Goal: Task Accomplishment & Management: Complete application form

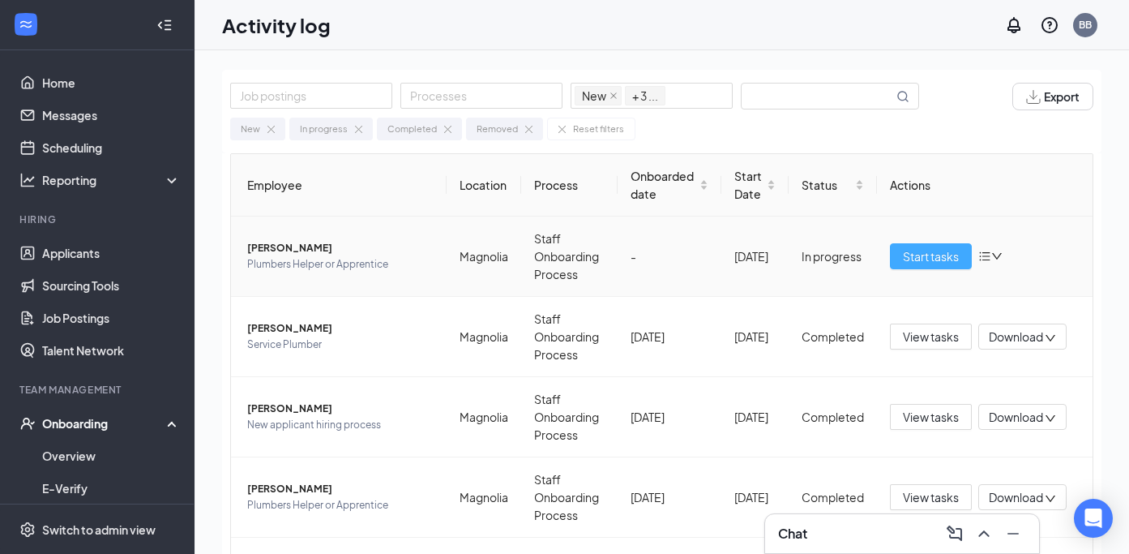
click at [890, 257] on button "Start tasks" at bounding box center [931, 256] width 82 height 26
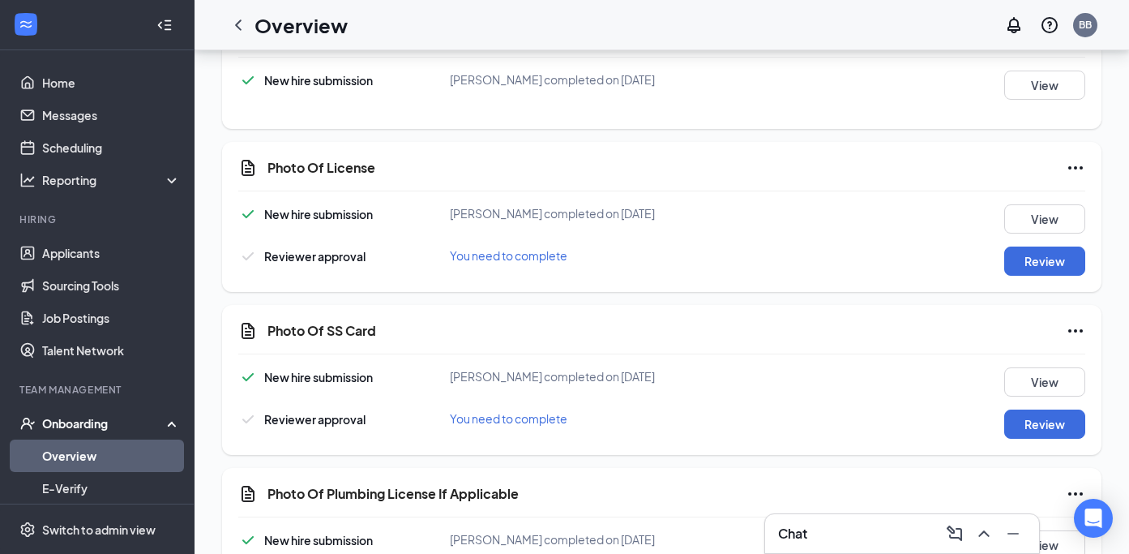
scroll to position [499, 0]
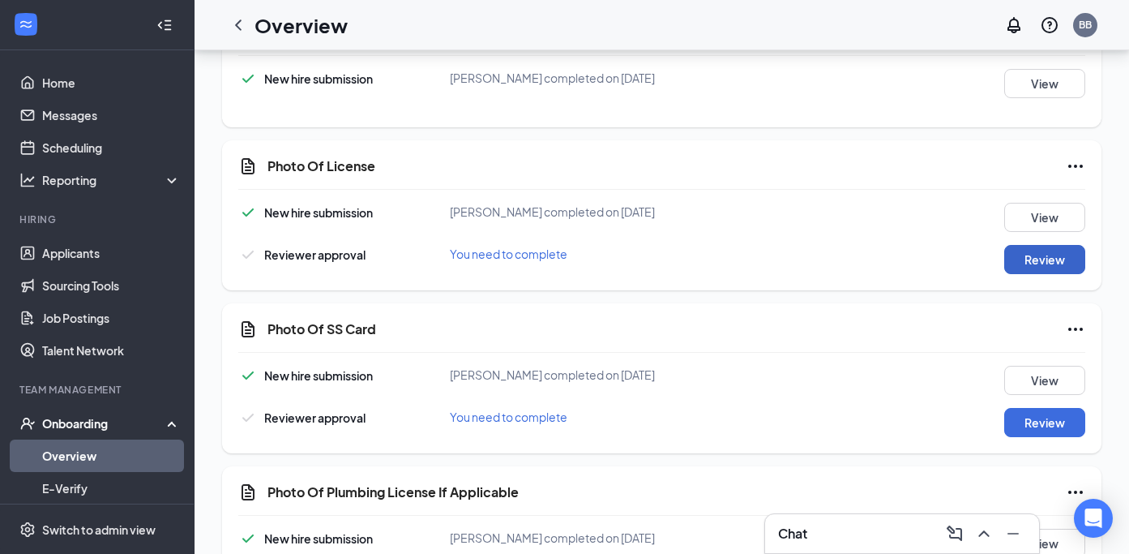
click at [1046, 261] on button "Review" at bounding box center [1044, 259] width 81 height 29
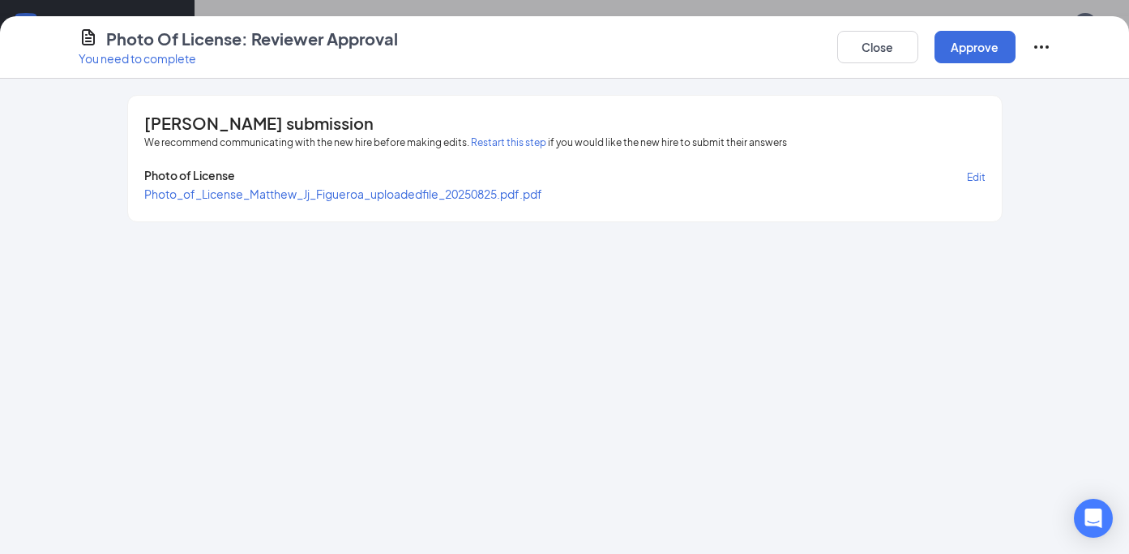
click at [428, 190] on span "Photo_of_License_Matthew_Jj_Figueroa_uploadedfile_20250825.pdf.pdf" at bounding box center [343, 193] width 398 height 15
click at [966, 57] on button "Approve" at bounding box center [975, 47] width 81 height 32
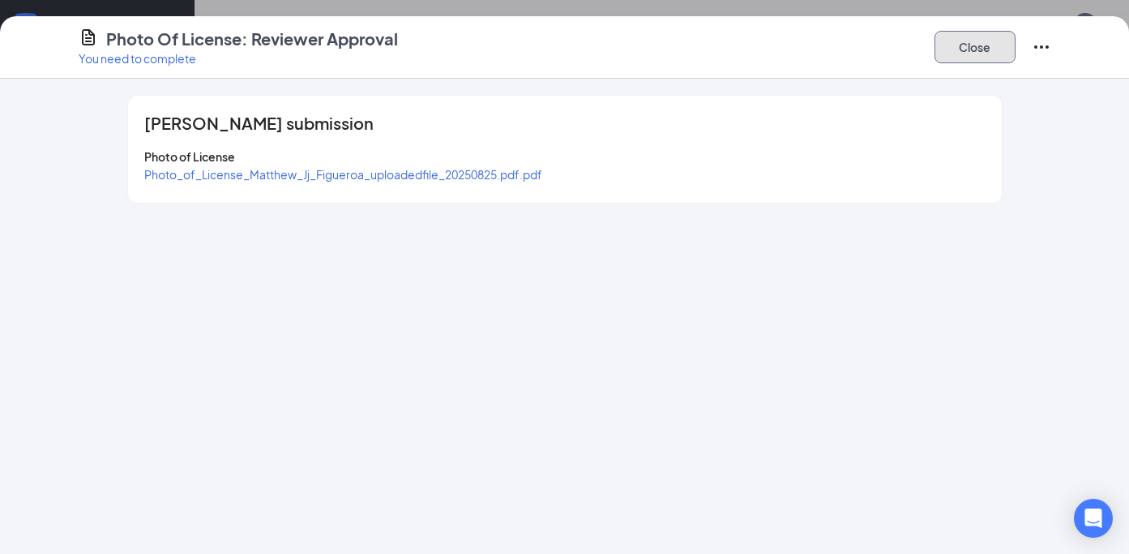
click at [966, 57] on button "Close" at bounding box center [975, 47] width 81 height 32
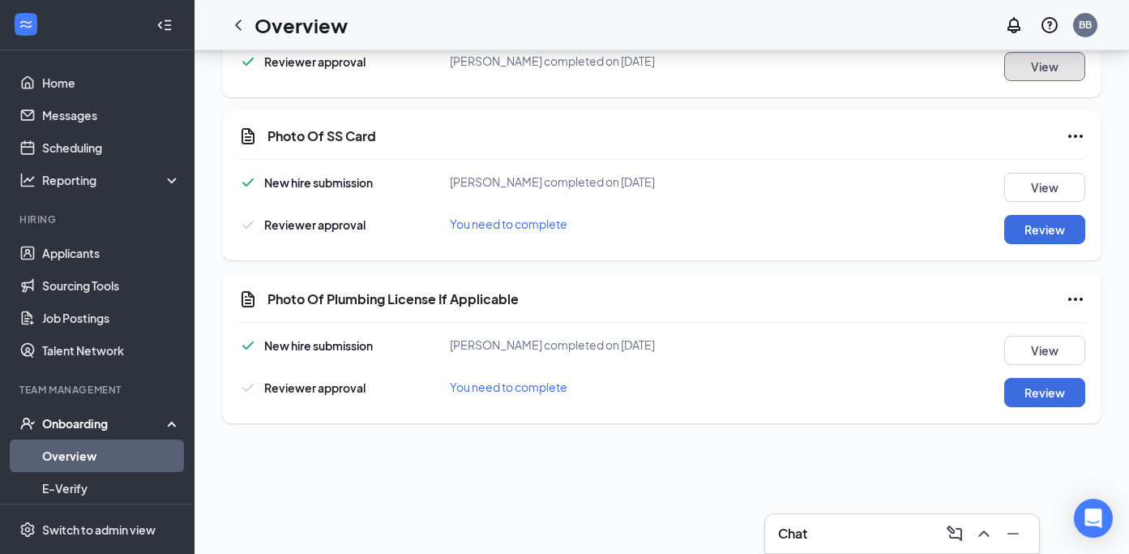
scroll to position [694, 0]
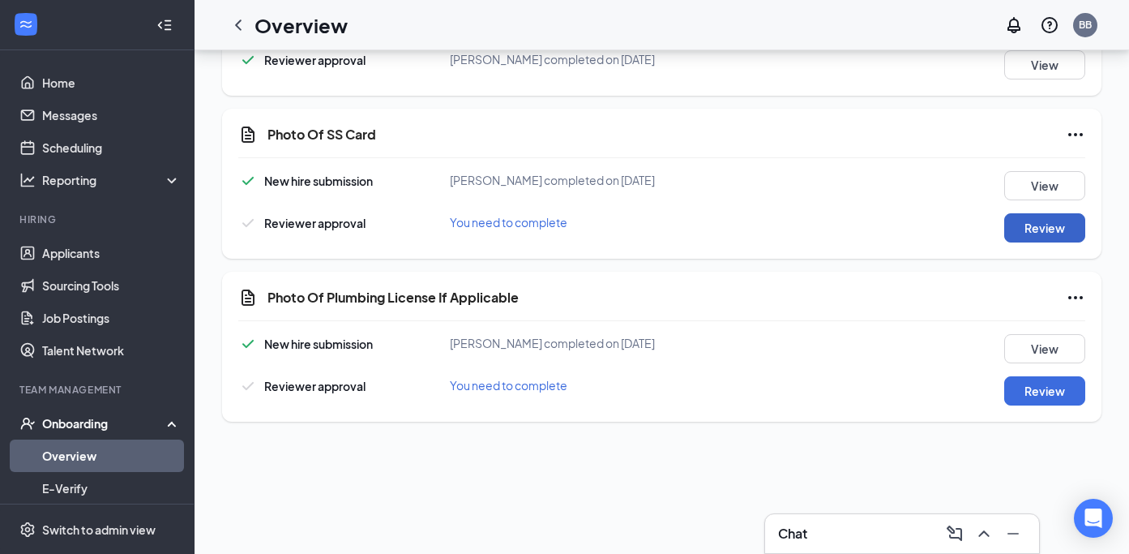
click at [1004, 236] on button "Review" at bounding box center [1044, 227] width 81 height 29
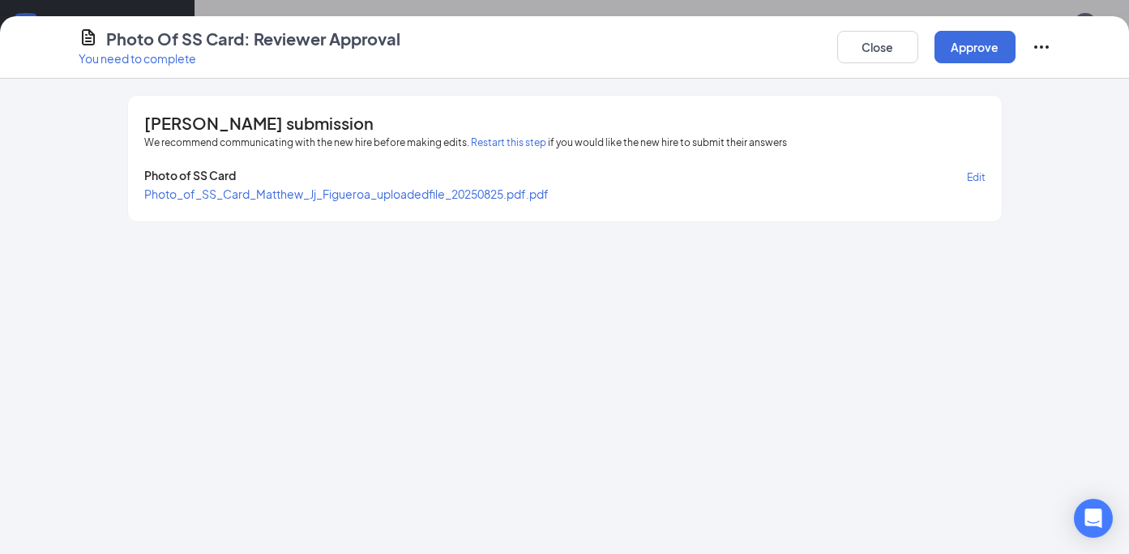
click at [526, 195] on span "Photo_of_SS_Card_Matthew_Jj_Figueroa_uploadedfile_20250825.pdf.pdf" at bounding box center [346, 193] width 404 height 15
click at [971, 46] on button "Approve" at bounding box center [975, 47] width 81 height 32
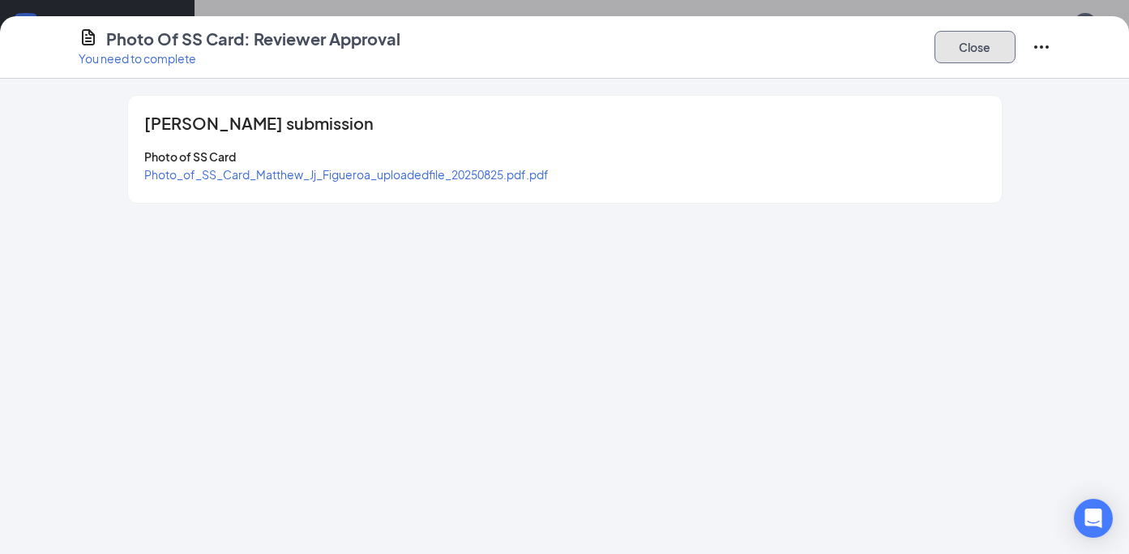
click at [971, 46] on button "Close" at bounding box center [975, 47] width 81 height 32
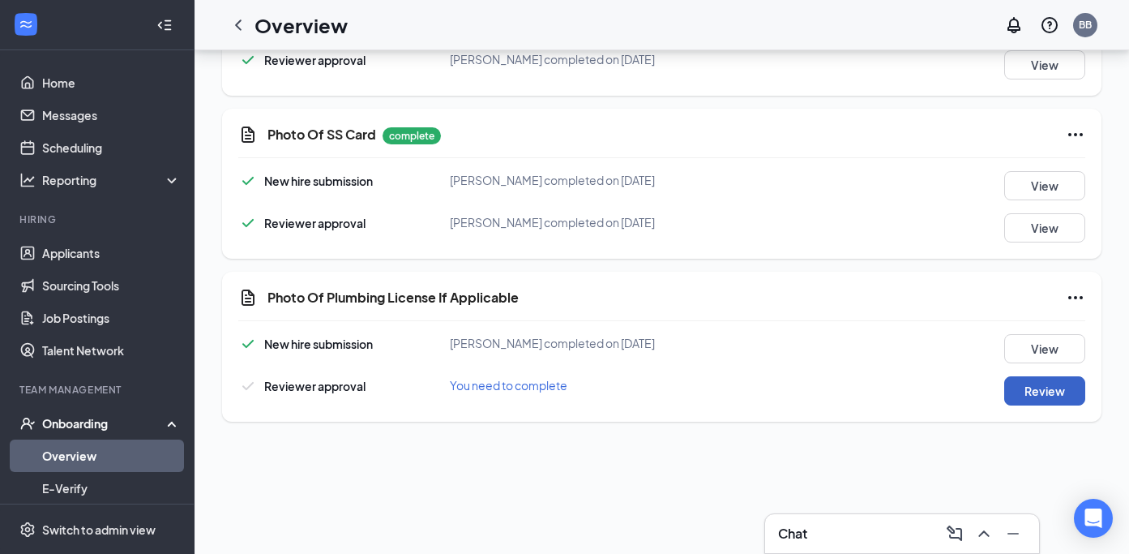
click at [1048, 392] on button "Review" at bounding box center [1044, 390] width 81 height 29
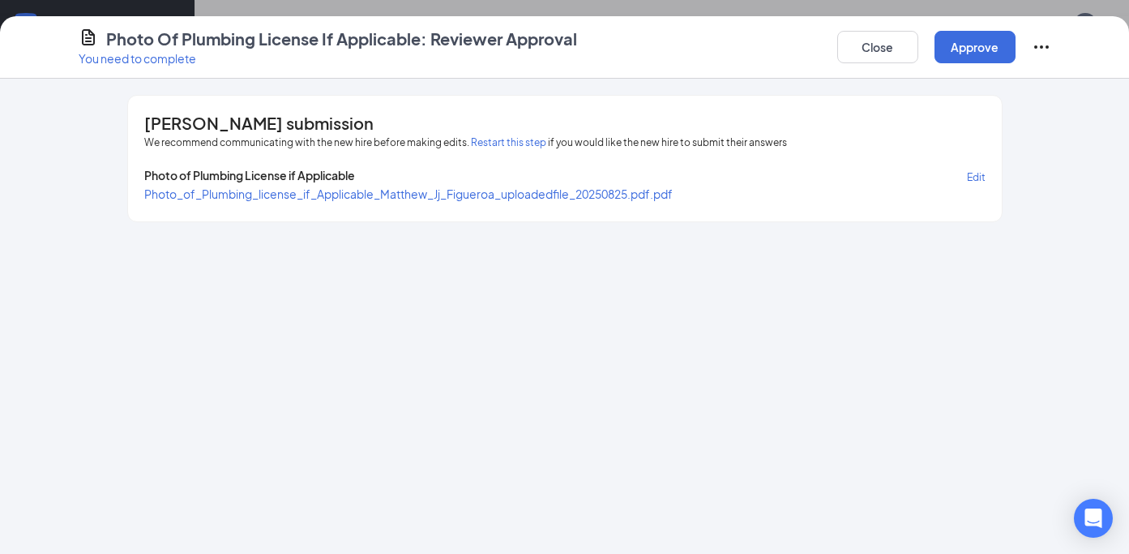
click at [524, 191] on span "Photo_of_Plumbing_license_if_Applicable_Matthew_Jj_Figueroa_uploadedfile_202508…" at bounding box center [408, 193] width 528 height 15
click at [1016, 47] on div "Close Approve" at bounding box center [944, 47] width 214 height 39
click at [992, 41] on button "Approve" at bounding box center [975, 47] width 81 height 32
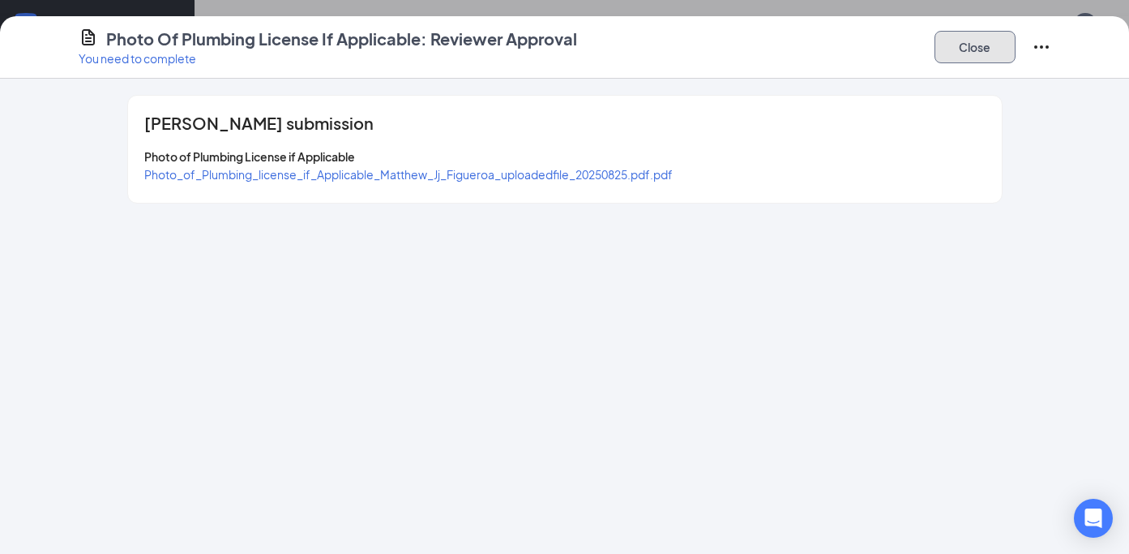
click at [992, 41] on button "Close" at bounding box center [975, 47] width 81 height 32
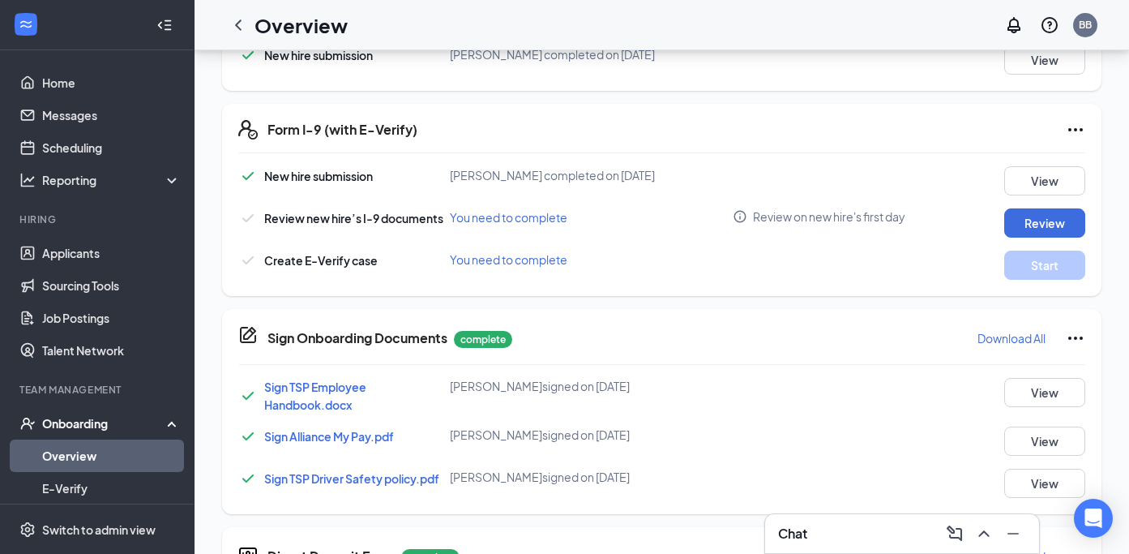
scroll to position [442, 0]
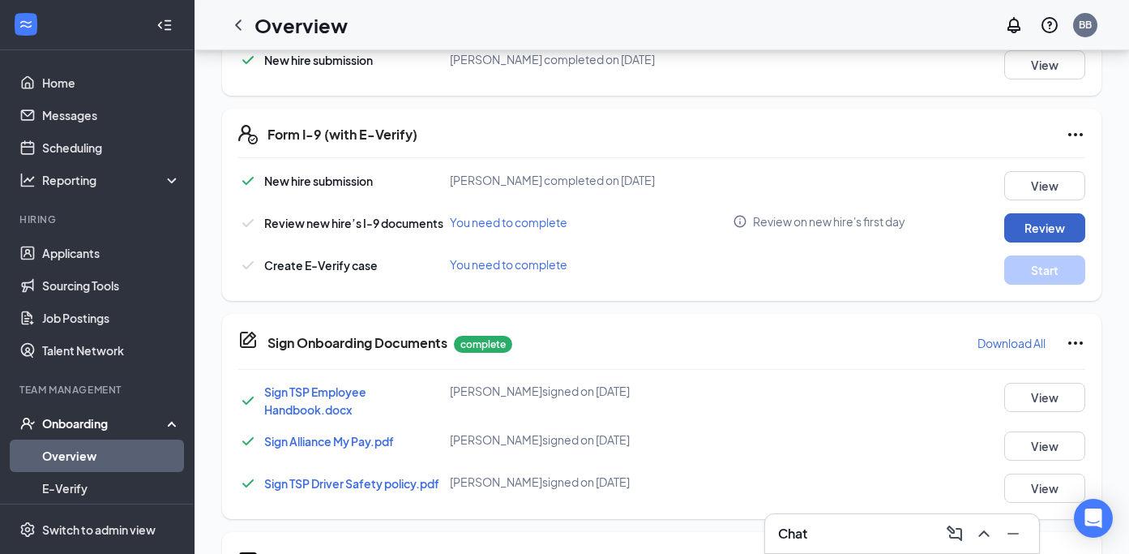
click at [1041, 226] on button "Review" at bounding box center [1044, 227] width 81 height 29
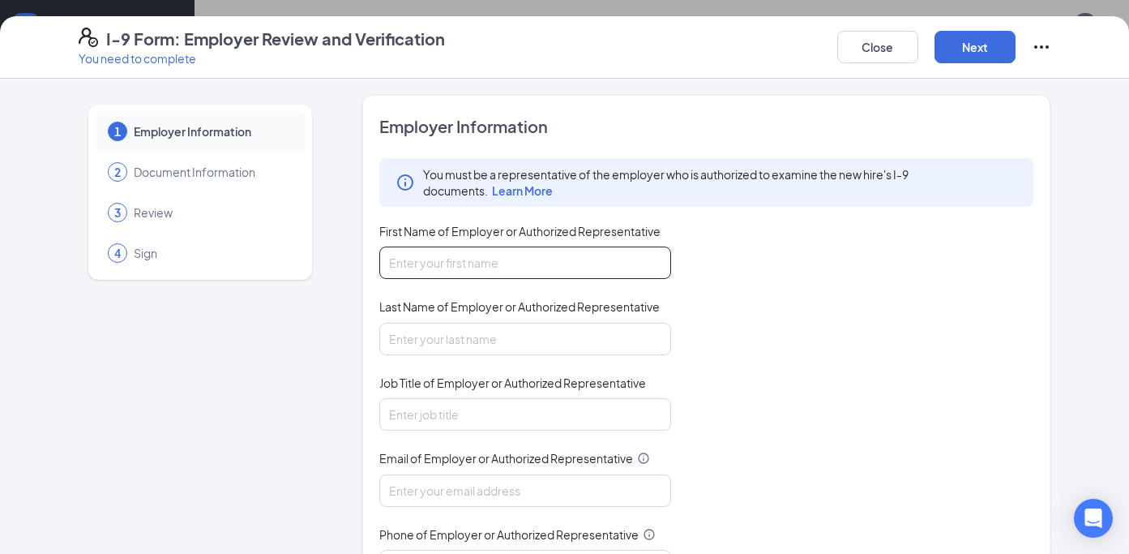
click at [546, 277] on input "First Name of Employer or Authorized Representative" at bounding box center [525, 262] width 292 height 32
type input "[PERSON_NAME]"
type input "Broomfield"
type input "HR"
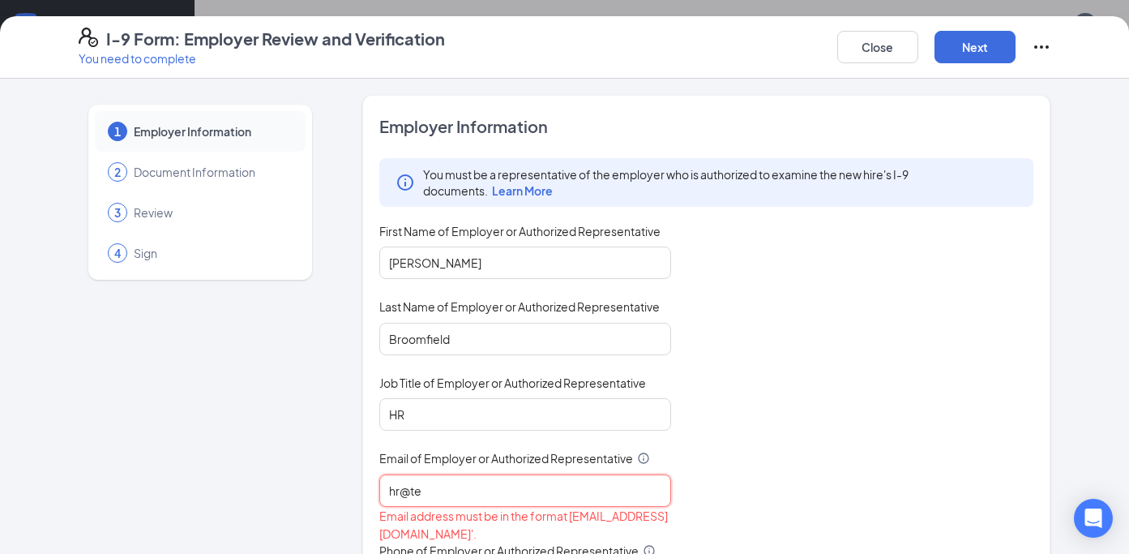
type input "[EMAIL_ADDRESS][DOMAIN_NAME]"
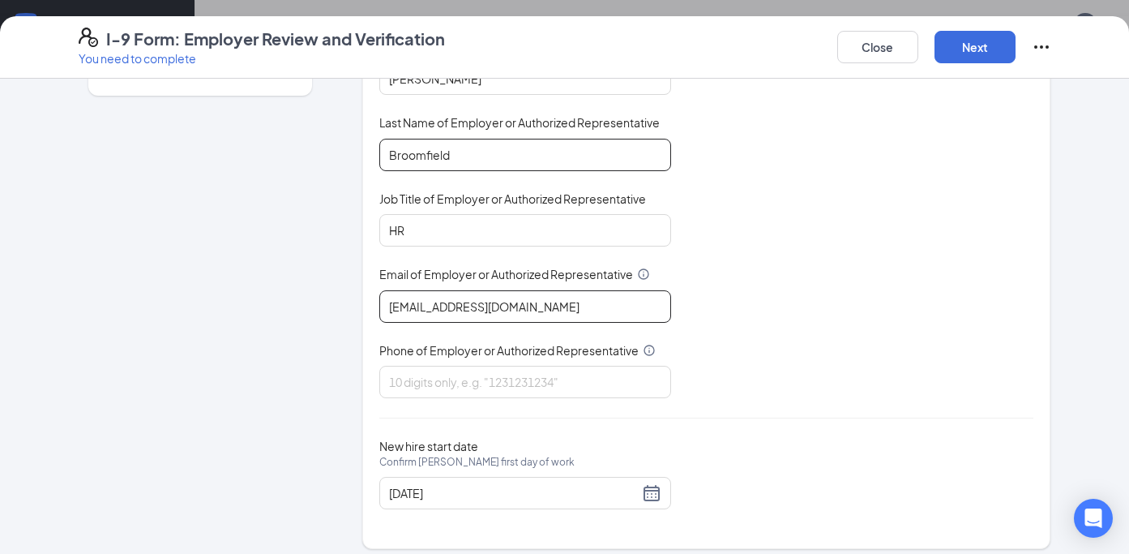
scroll to position [195, 0]
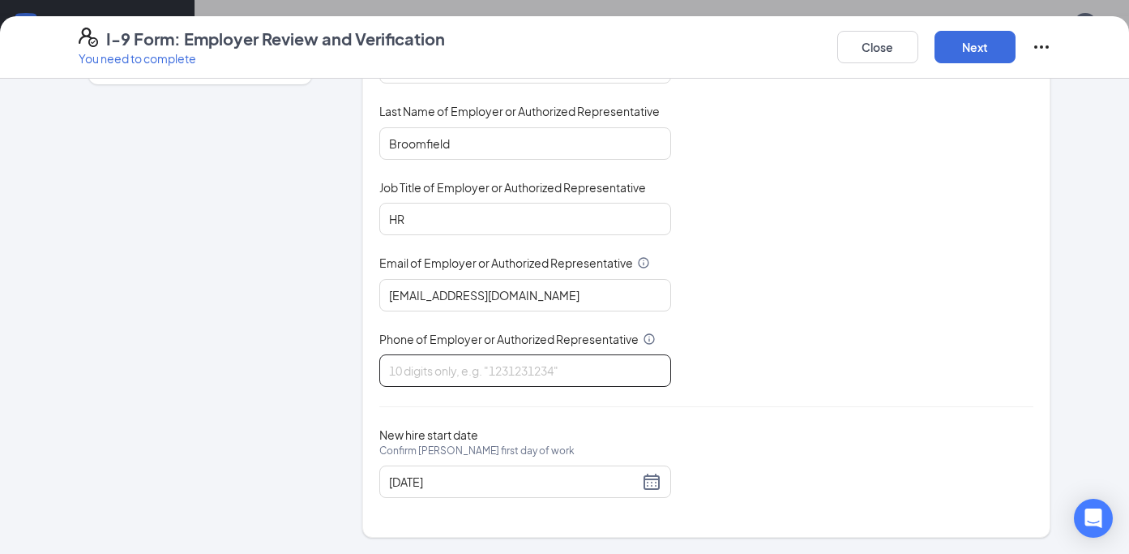
click at [569, 362] on input "Phone of Employer or Authorized Representative" at bounding box center [525, 370] width 292 height 32
type input "8325130575"
click at [974, 41] on button "Next" at bounding box center [975, 47] width 81 height 32
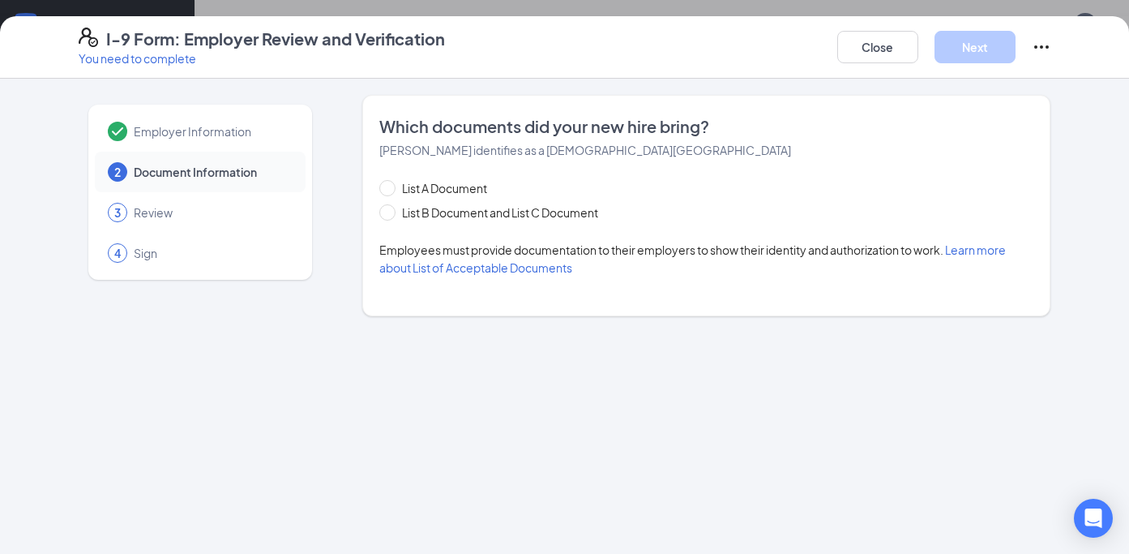
scroll to position [0, 0]
click at [395, 212] on span at bounding box center [387, 212] width 16 height 16
click at [391, 212] on input "List B Document and List C Document" at bounding box center [384, 209] width 11 height 11
radio input "true"
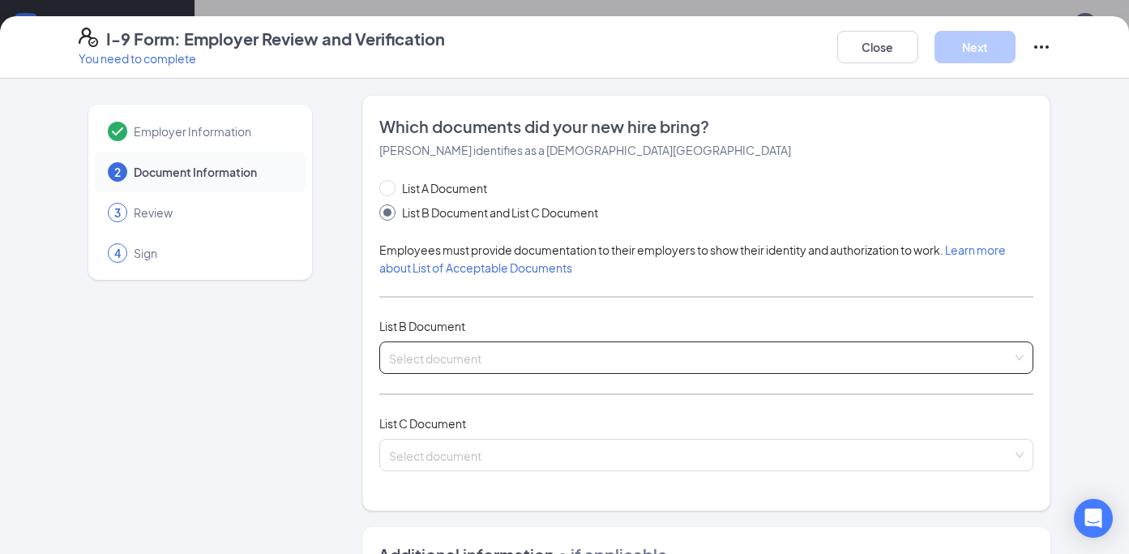
click at [439, 354] on input "search" at bounding box center [701, 354] width 624 height 24
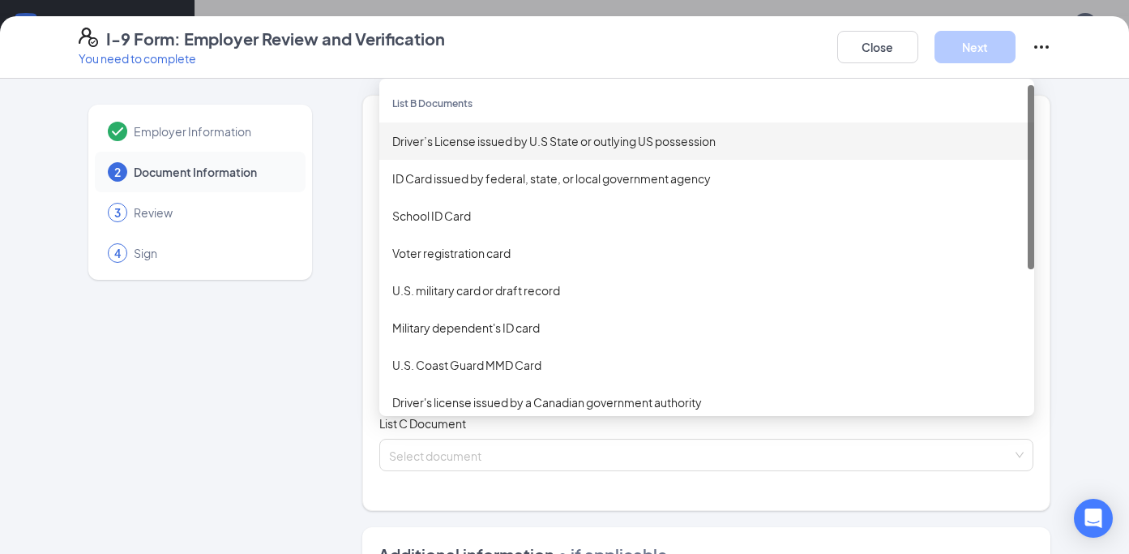
click at [461, 141] on div "Driver’s License issued by U.S State or outlying US possession" at bounding box center [706, 141] width 629 height 18
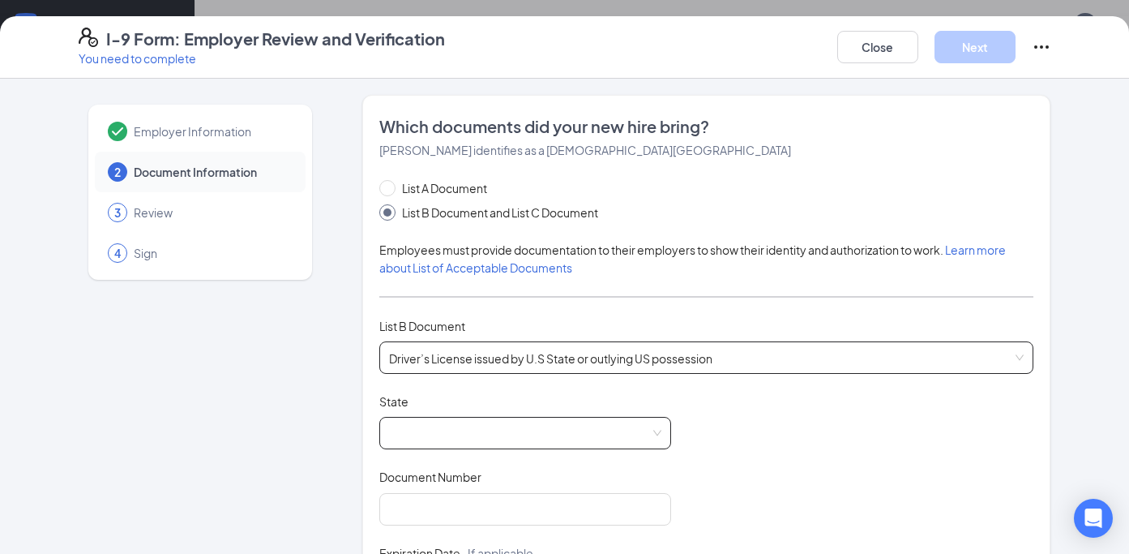
click at [424, 441] on span at bounding box center [525, 432] width 272 height 31
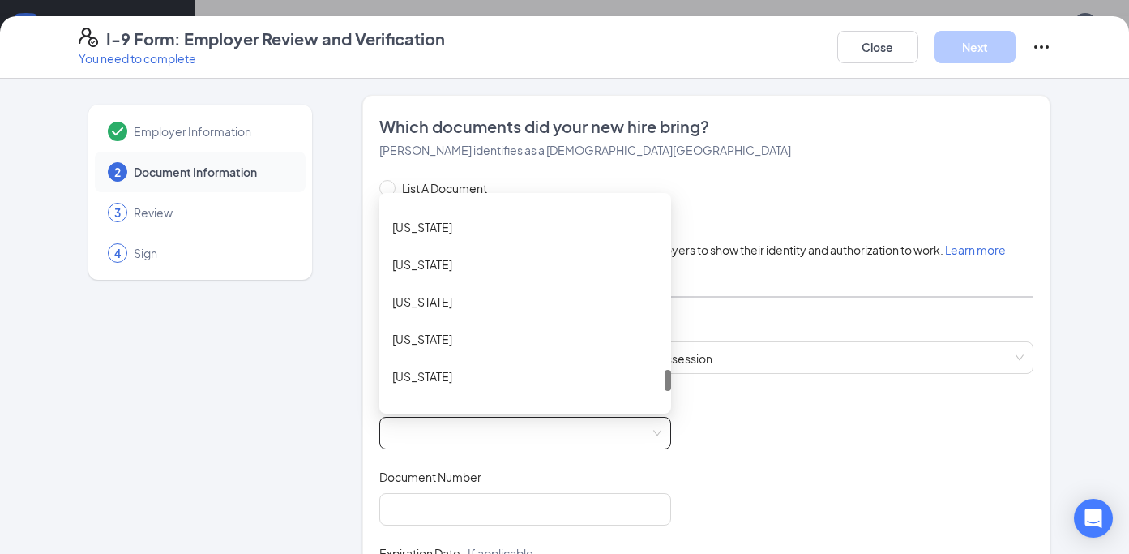
scroll to position [1675, 0]
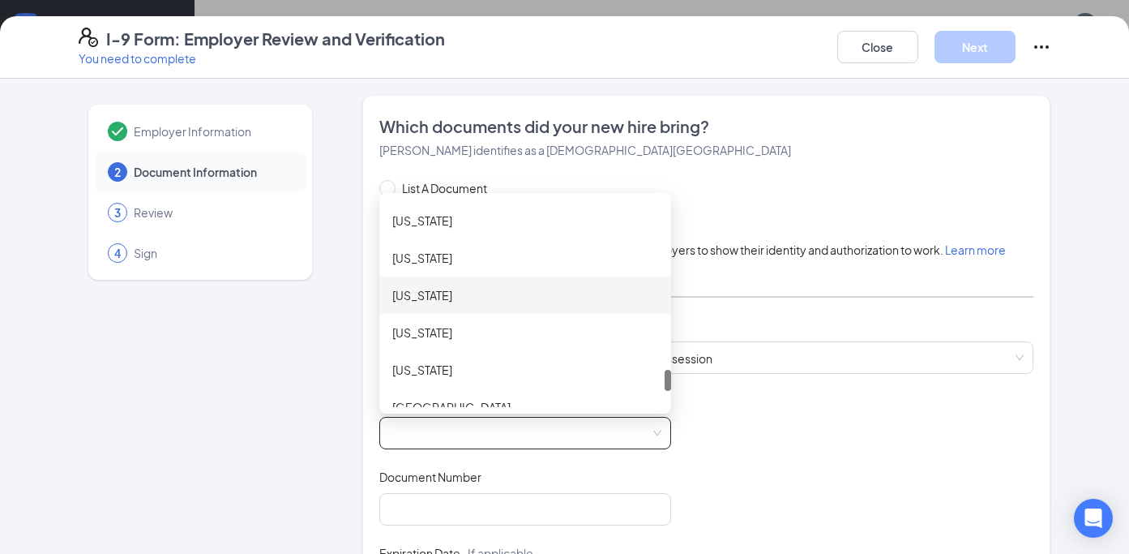
click at [417, 298] on div "[US_STATE]" at bounding box center [525, 295] width 266 height 18
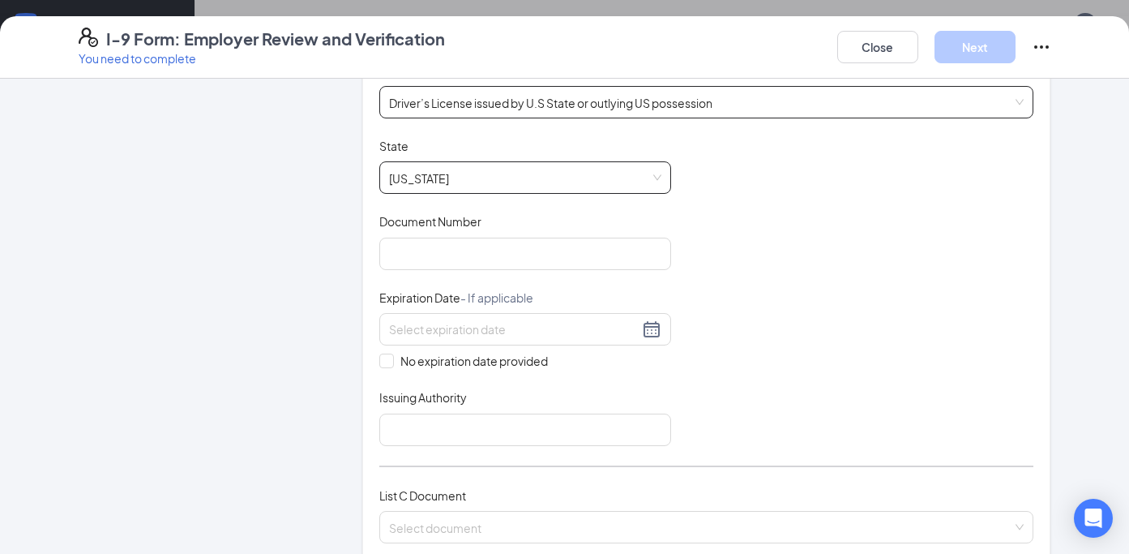
scroll to position [266, 0]
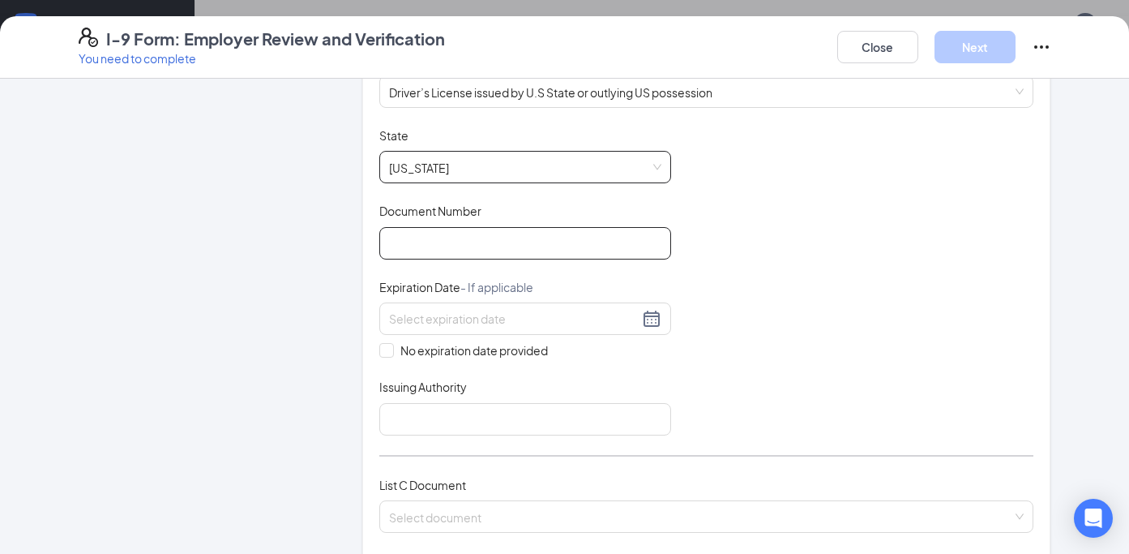
click at [476, 230] on input "Document Number" at bounding box center [525, 243] width 292 height 32
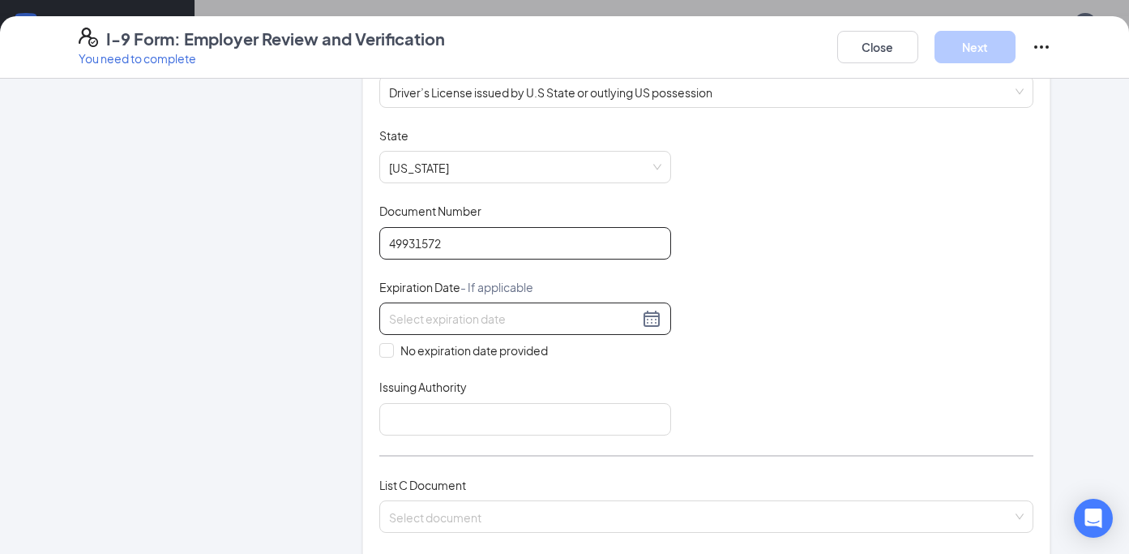
type input "49931572"
click at [406, 316] on input at bounding box center [514, 319] width 250 height 18
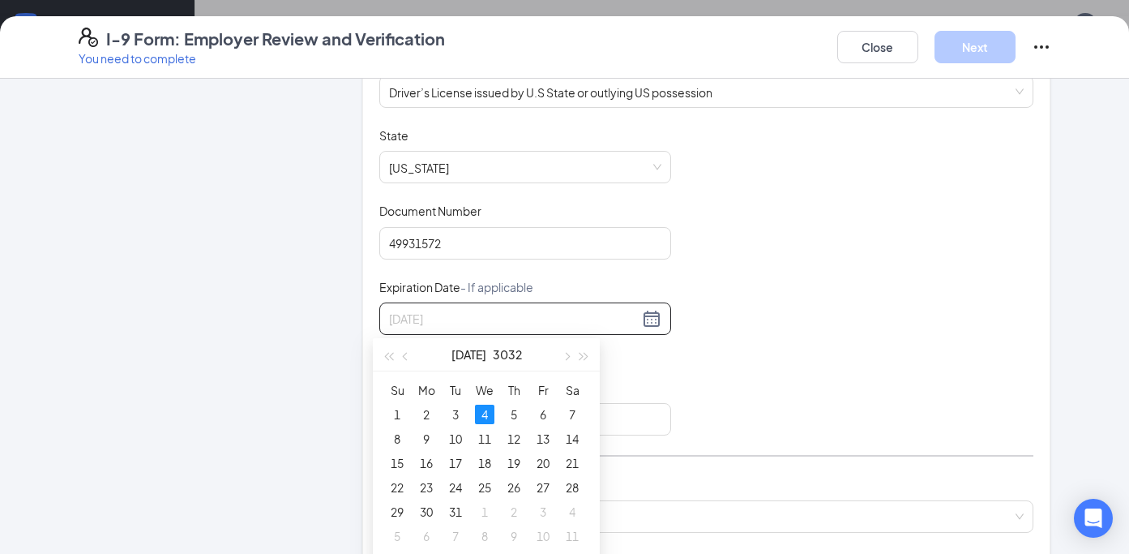
click at [481, 409] on div "4" at bounding box center [484, 413] width 19 height 19
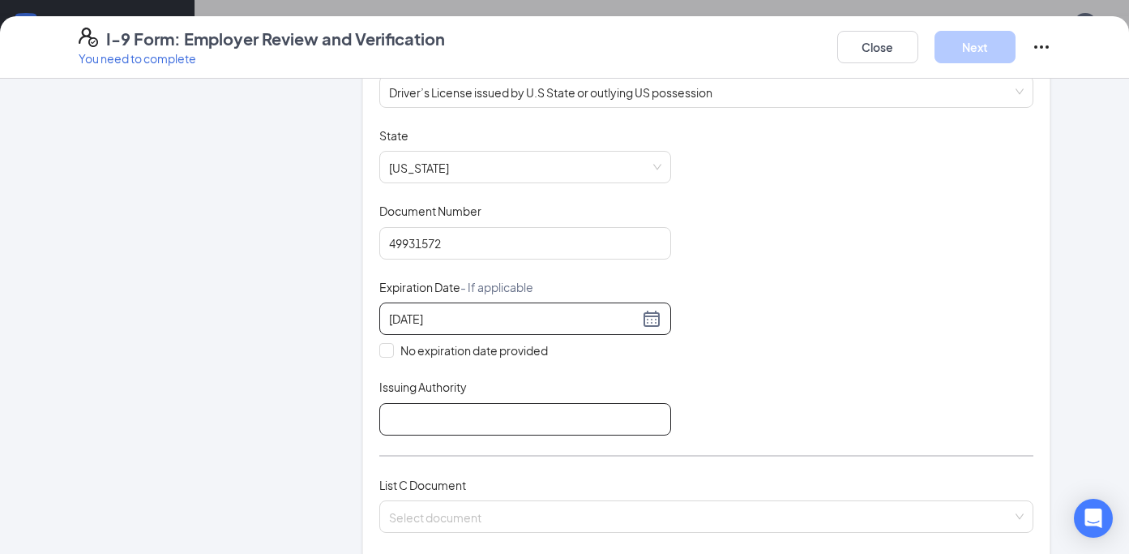
type input "[DATE]"
click at [402, 413] on input "Issuing Authority" at bounding box center [525, 419] width 292 height 32
type input "[US_STATE] Department of Motor Vehicles"
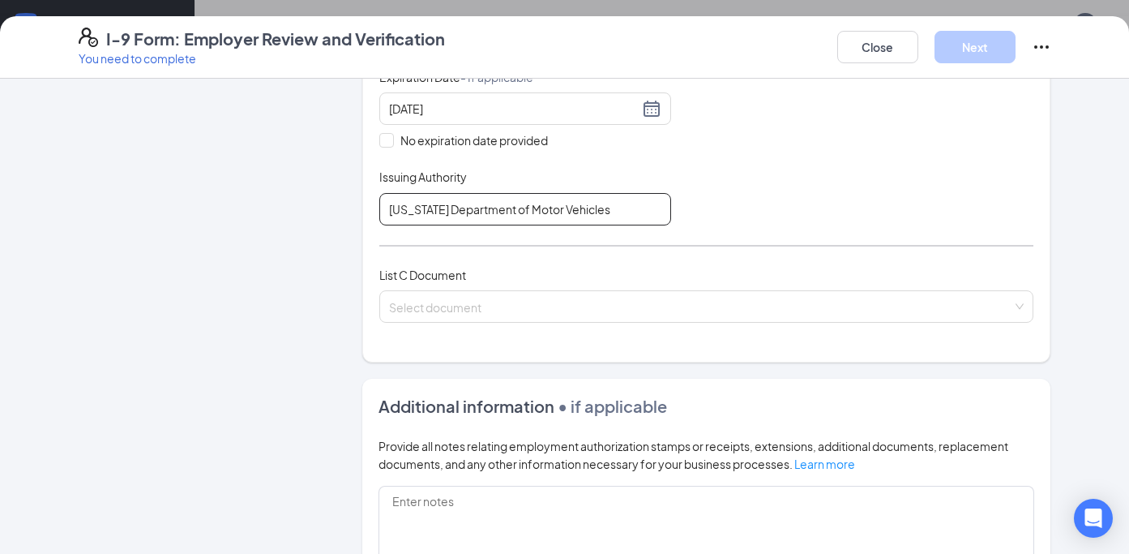
scroll to position [481, 0]
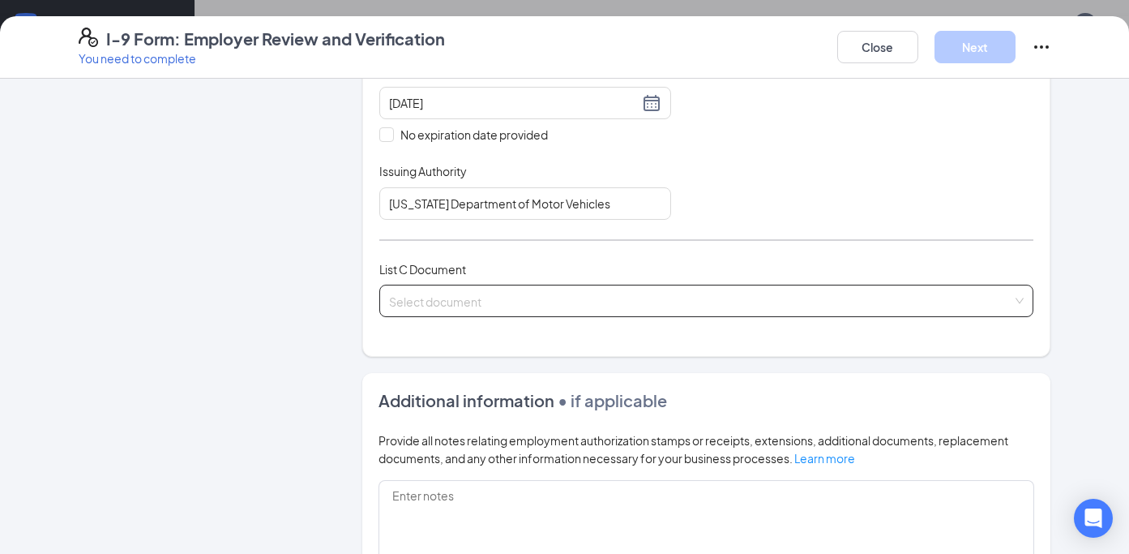
click at [422, 288] on input "search" at bounding box center [701, 297] width 624 height 24
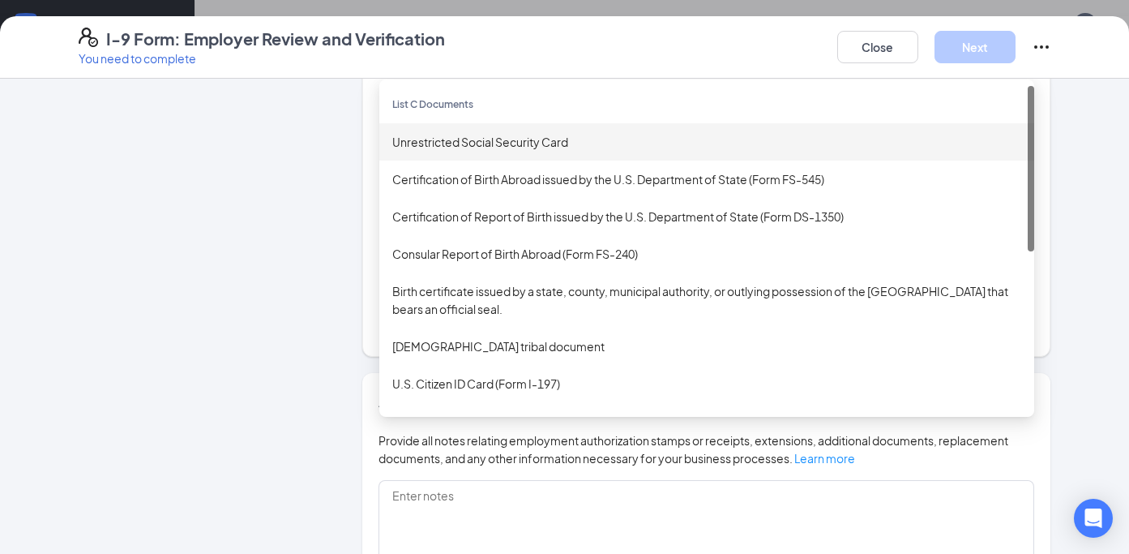
click at [438, 152] on div "Unrestricted Social Security Card" at bounding box center [706, 141] width 655 height 37
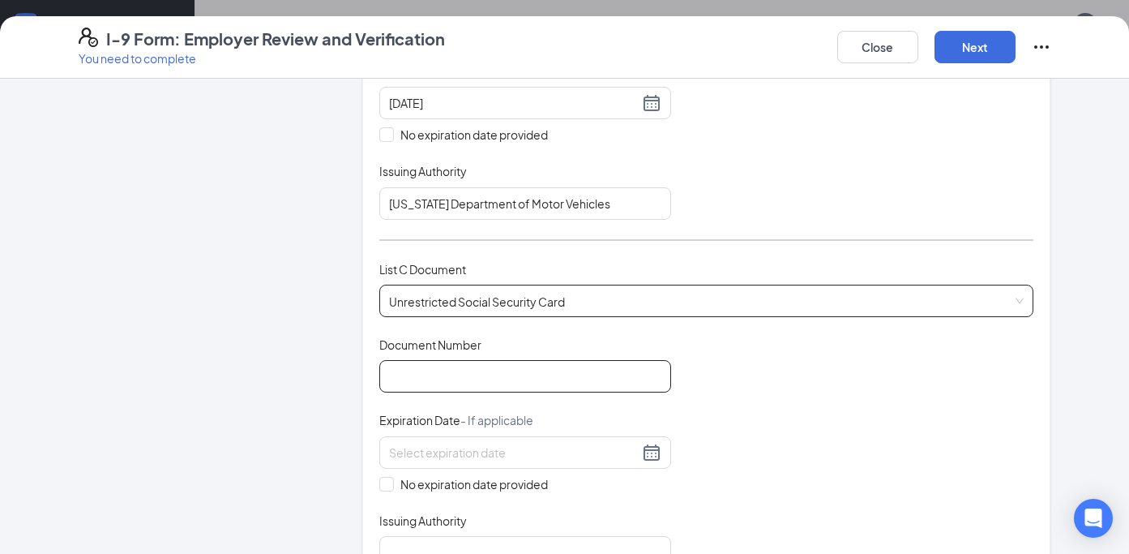
click at [409, 373] on input "Document Number" at bounding box center [525, 376] width 292 height 32
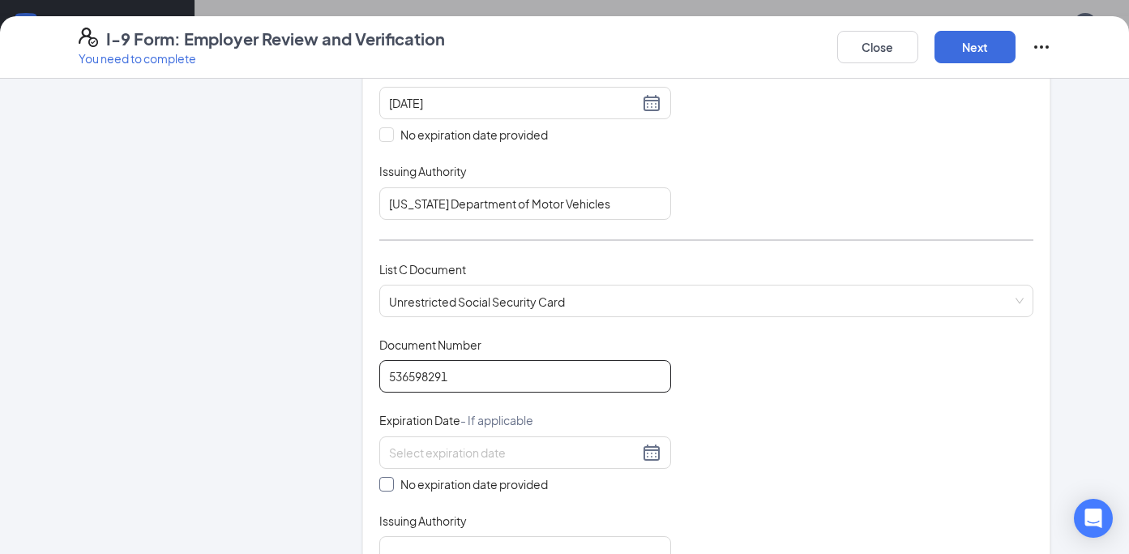
type input "536598291"
click at [380, 490] on span at bounding box center [386, 484] width 15 height 15
click at [380, 488] on input "No expiration date provided" at bounding box center [384, 482] width 11 height 11
checkbox input "true"
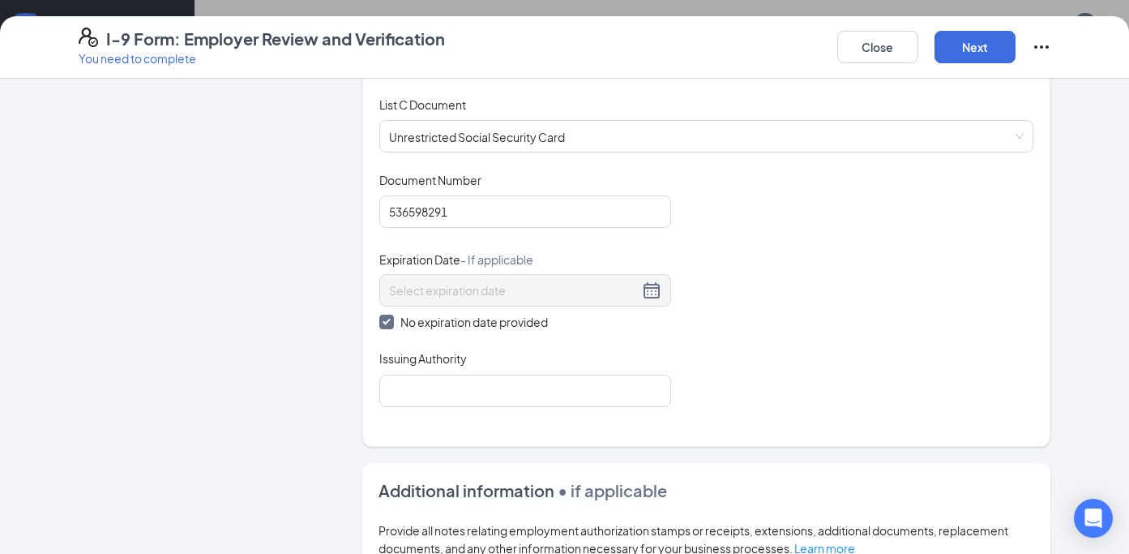
scroll to position [651, 0]
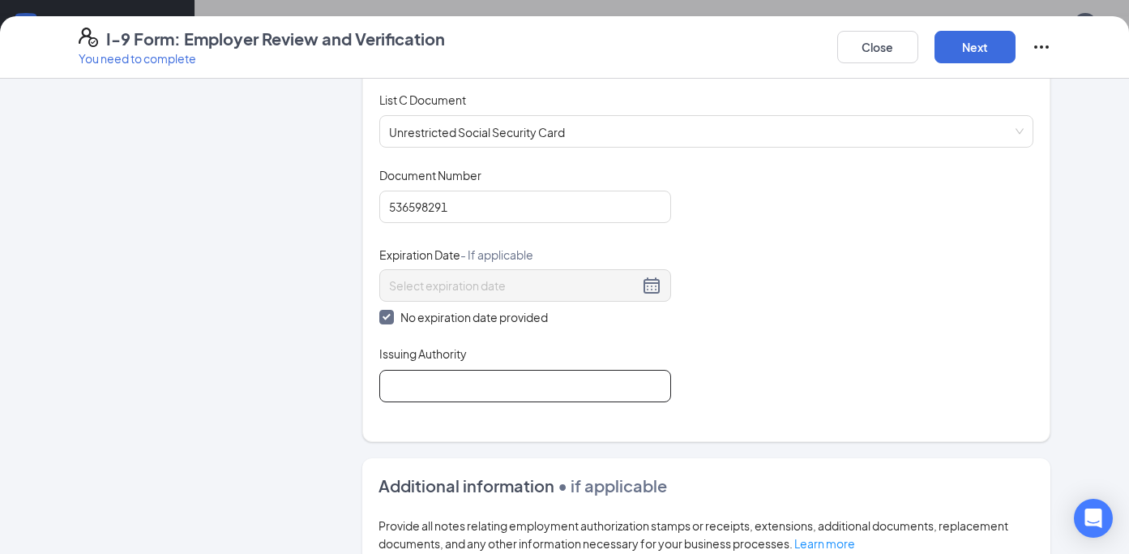
click at [501, 397] on input "Issuing Authority" at bounding box center [525, 386] width 292 height 32
type input "Social Security Administration"
click at [960, 45] on button "Next" at bounding box center [975, 47] width 81 height 32
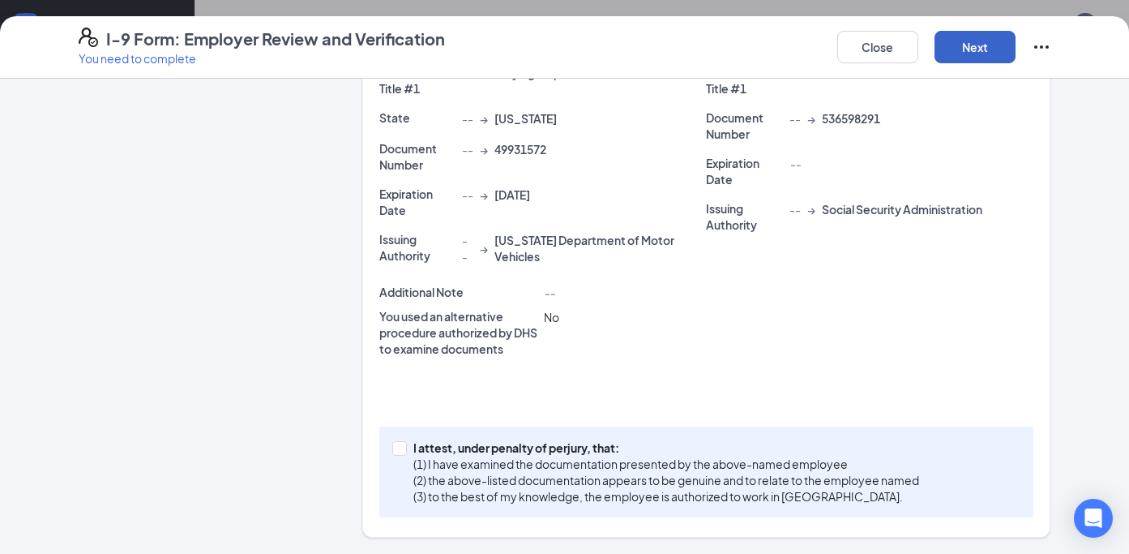
scroll to position [456, 0]
click at [392, 451] on input "I attest, under penalty of [PERSON_NAME], that: (1) I have examined the documen…" at bounding box center [397, 447] width 11 height 11
checkbox input "true"
click at [962, 43] on button "Next" at bounding box center [975, 47] width 81 height 32
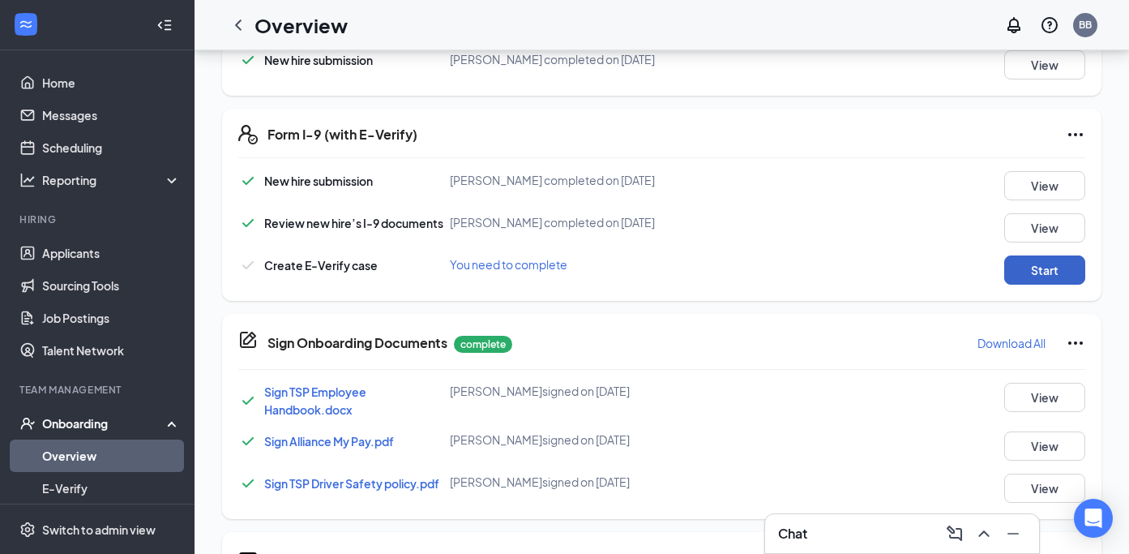
click at [1038, 267] on button "Start" at bounding box center [1044, 269] width 81 height 29
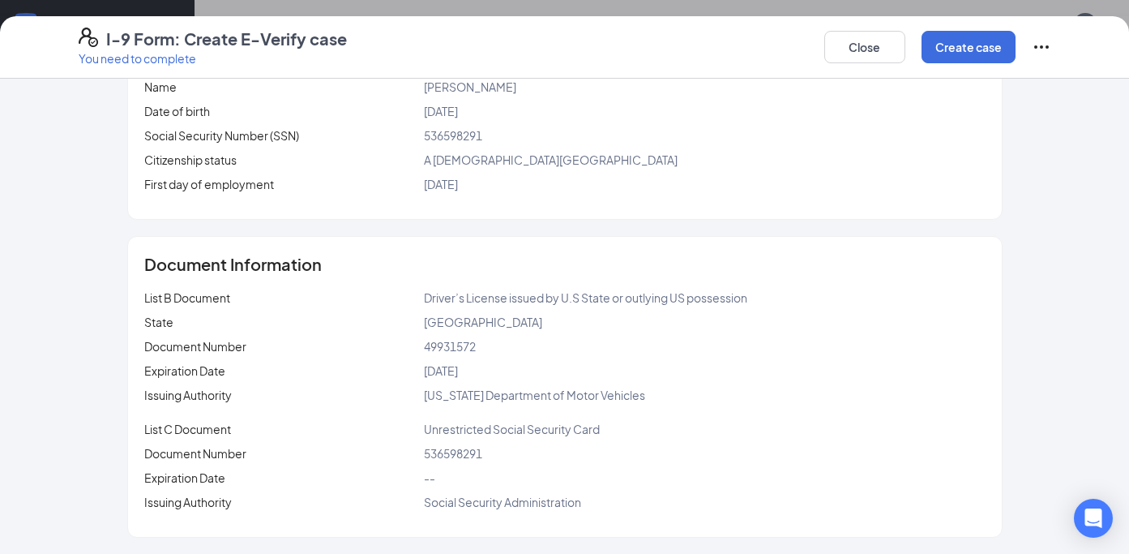
scroll to position [945, 0]
click at [959, 44] on button "Create case" at bounding box center [969, 47] width 94 height 32
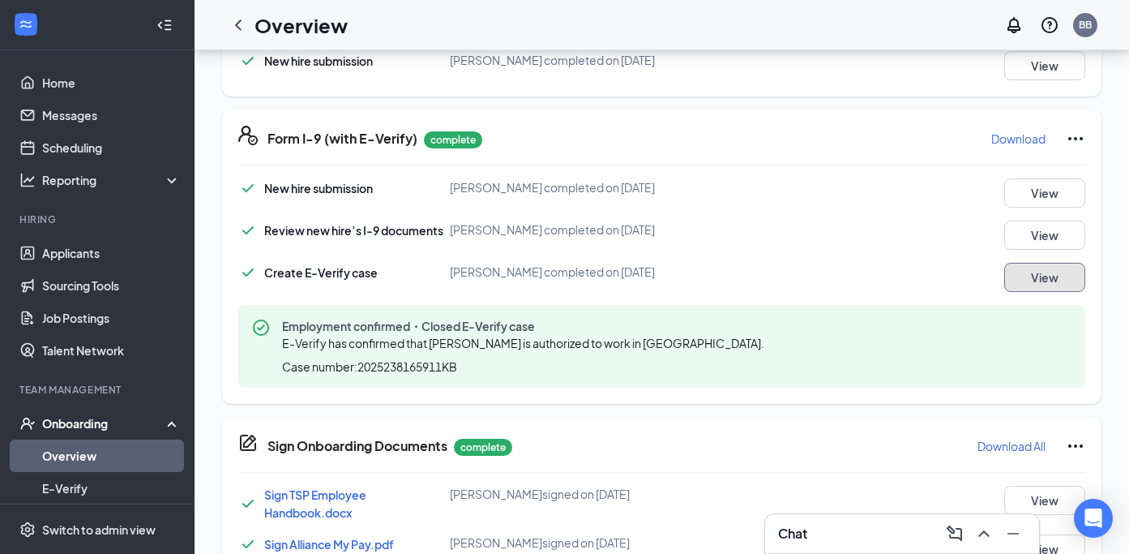
scroll to position [0, 0]
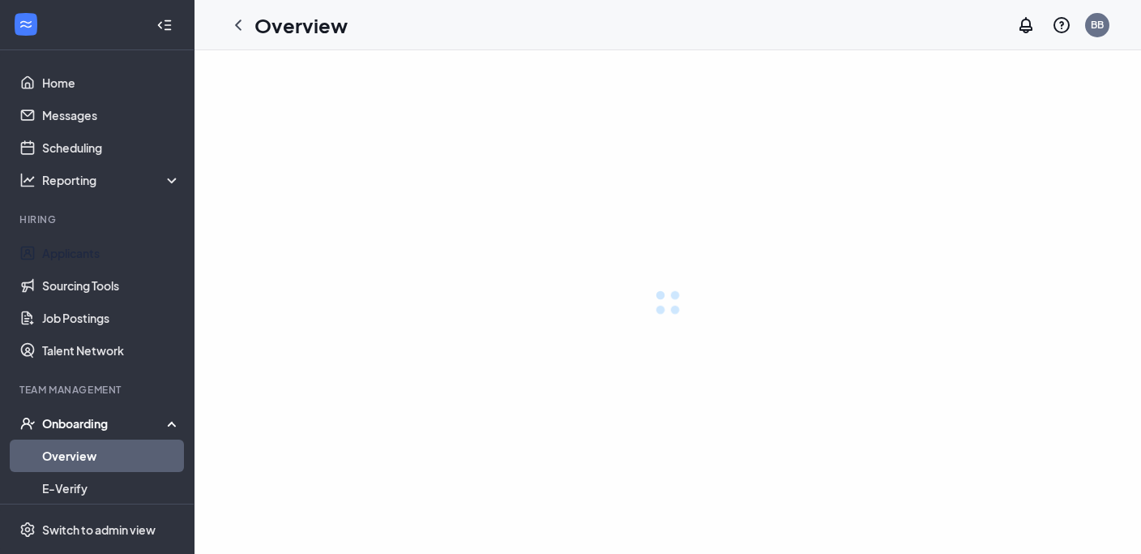
click at [57, 255] on link "Applicants" at bounding box center [111, 253] width 139 height 32
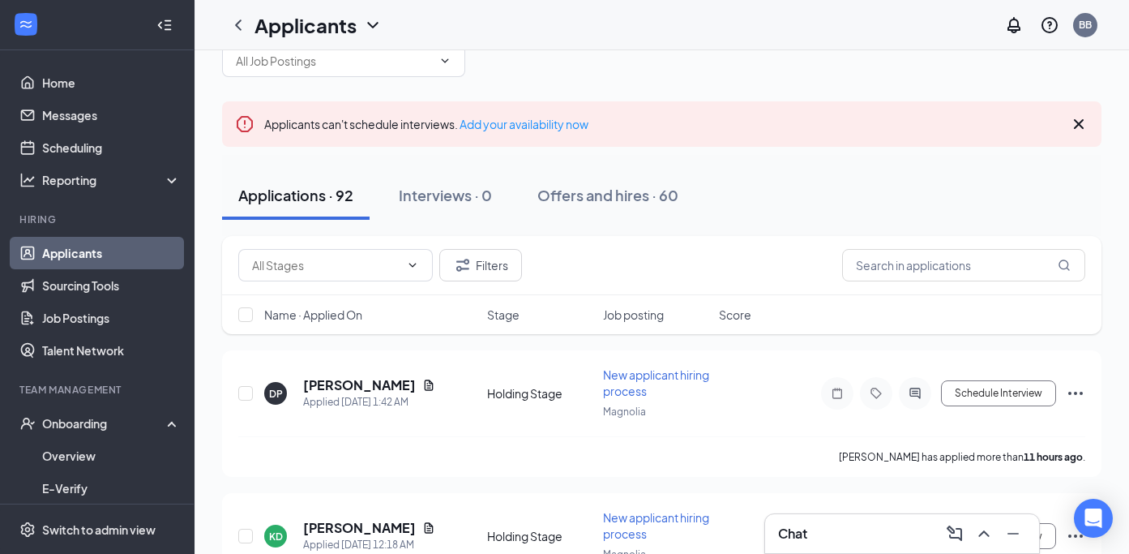
scroll to position [67, 0]
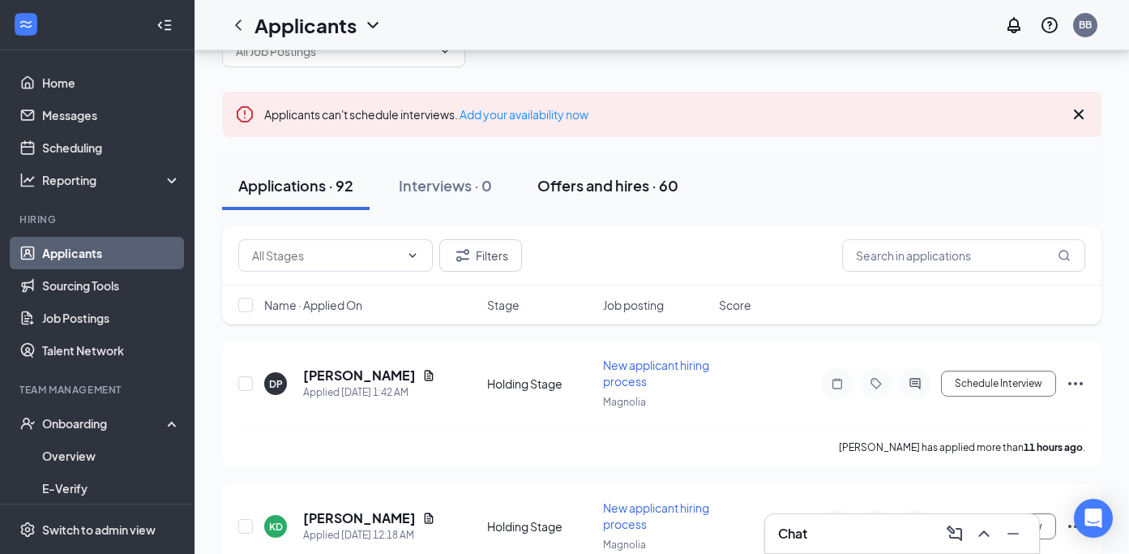
click at [577, 186] on div "Offers and hires · 60" at bounding box center [607, 185] width 141 height 20
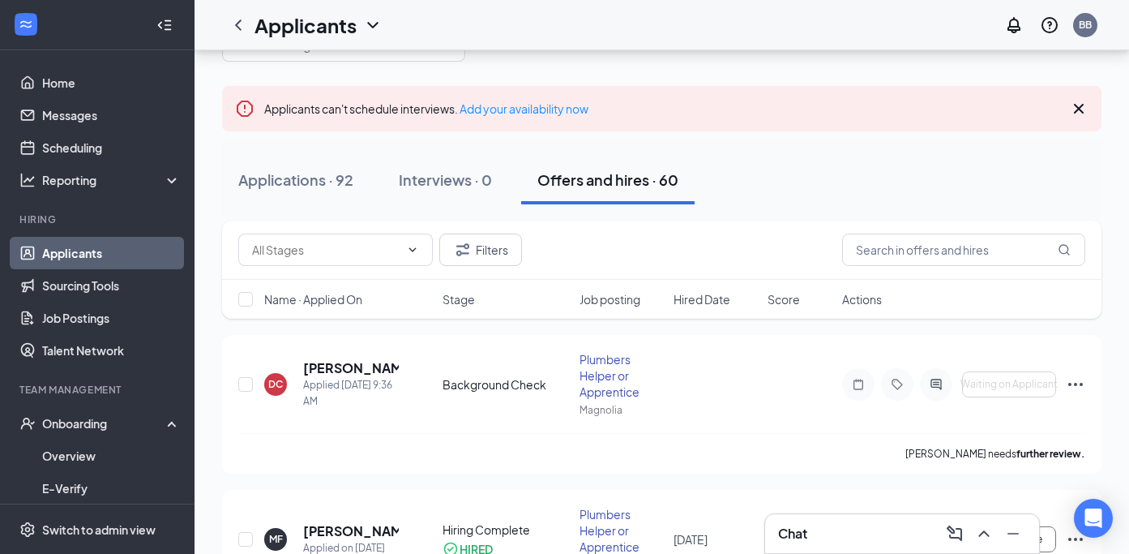
scroll to position [87, 0]
